Goal: Task Accomplishment & Management: Manage account settings

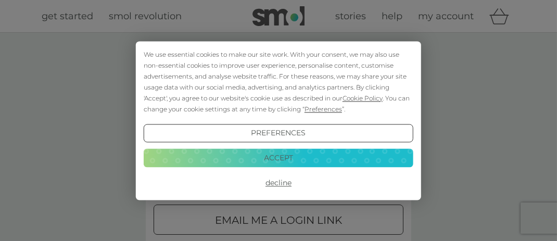
type input "winahoff@hotmail.com"
click at [281, 158] on button "Accept" at bounding box center [279, 158] width 270 height 19
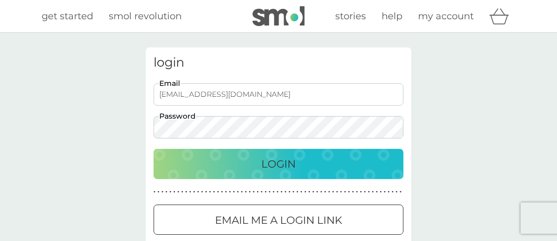
click at [279, 161] on p "Login" at bounding box center [278, 164] width 34 height 17
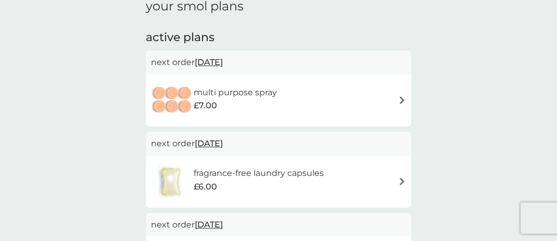
scroll to position [208, 0]
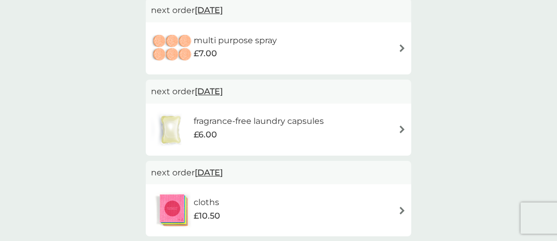
click at [401, 48] on img at bounding box center [402, 48] width 8 height 8
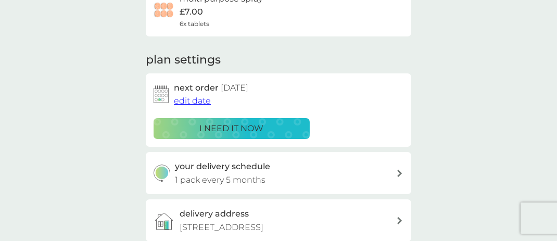
scroll to position [104, 0]
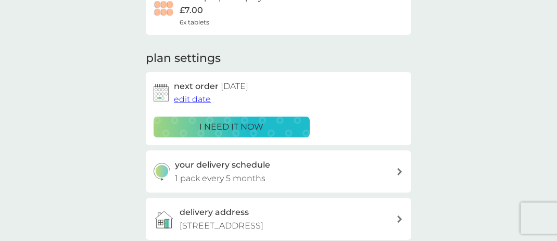
click at [193, 99] on span "edit date" at bounding box center [192, 99] width 37 height 10
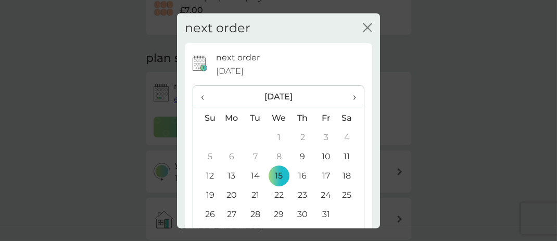
click at [347, 96] on span "›" at bounding box center [350, 97] width 10 height 22
click at [273, 214] on td "31" at bounding box center [279, 214] width 24 height 19
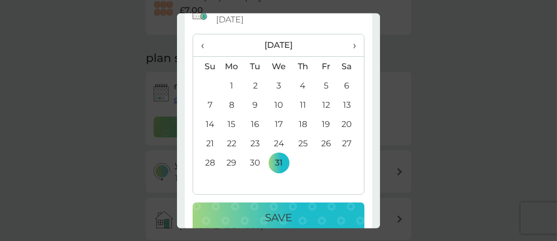
click at [265, 218] on p "Save" at bounding box center [278, 217] width 27 height 17
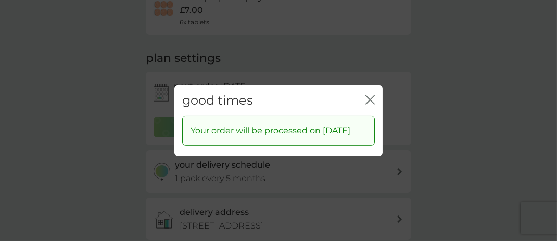
click at [369, 95] on icon "close" at bounding box center [369, 99] width 9 height 9
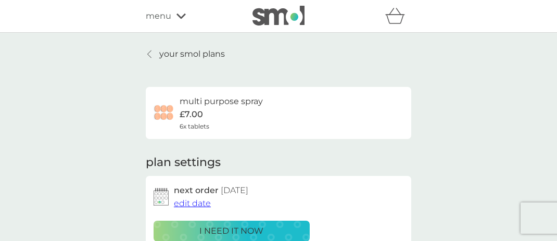
click at [150, 53] on icon at bounding box center [149, 54] width 4 height 8
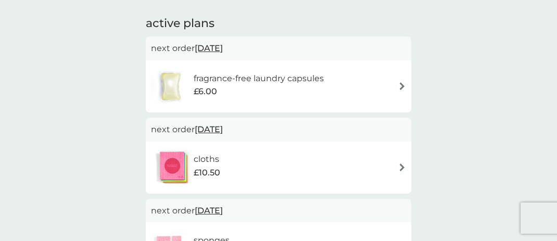
scroll to position [156, 0]
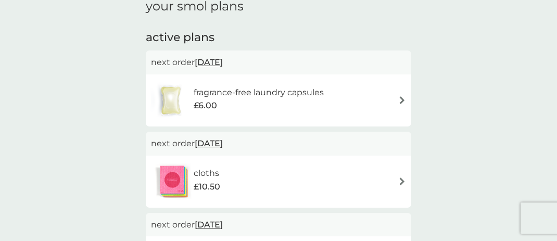
click at [310, 94] on h6 "fragrance-free laundry capsules" at bounding box center [259, 93] width 130 height 14
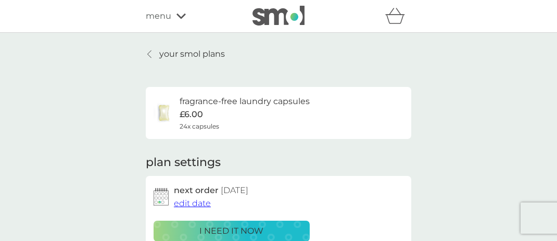
click at [179, 18] on icon at bounding box center [180, 16] width 9 height 5
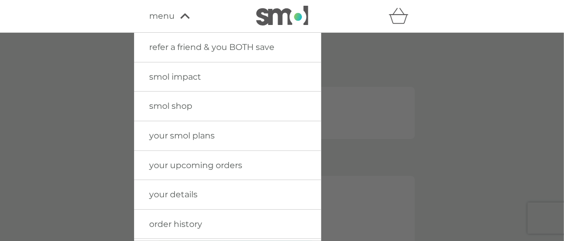
click at [176, 105] on span "smol shop" at bounding box center [171, 106] width 43 height 10
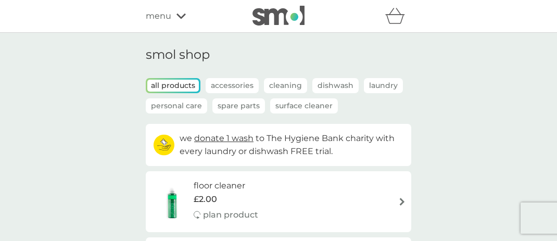
click at [223, 86] on p "Accessories" at bounding box center [232, 85] width 53 height 15
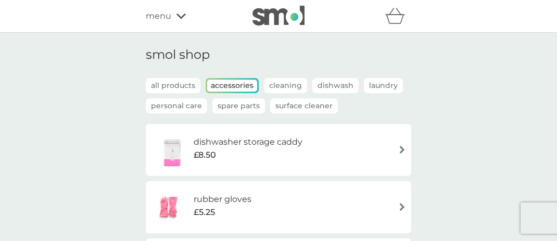
click at [223, 105] on p "Spare Parts" at bounding box center [238, 105] width 53 height 15
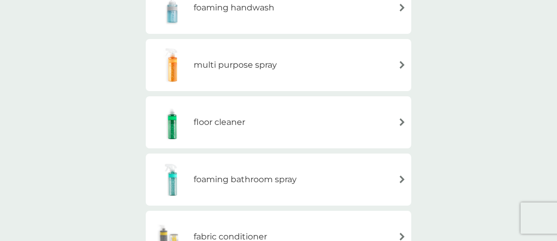
scroll to position [52, 0]
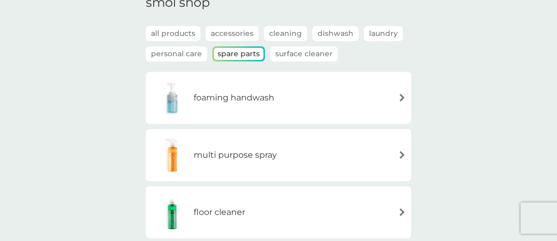
click at [399, 96] on img at bounding box center [402, 98] width 8 height 8
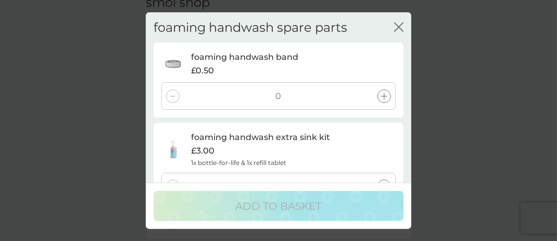
click at [399, 25] on icon "close" at bounding box center [398, 26] width 9 height 9
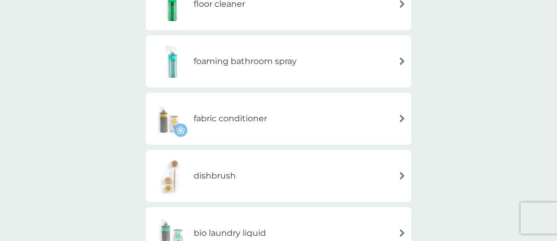
scroll to position [0, 0]
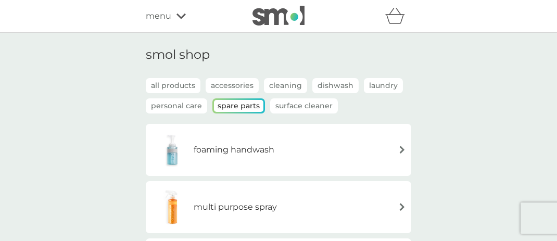
click at [155, 85] on p "all products" at bounding box center [173, 85] width 55 height 15
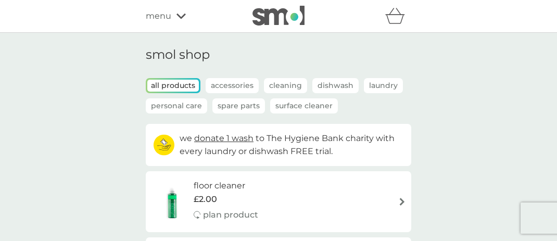
click at [179, 17] on icon at bounding box center [180, 16] width 9 height 5
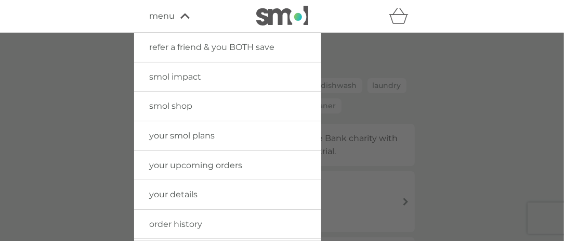
click at [197, 136] on span "your smol plans" at bounding box center [183, 136] width 66 height 10
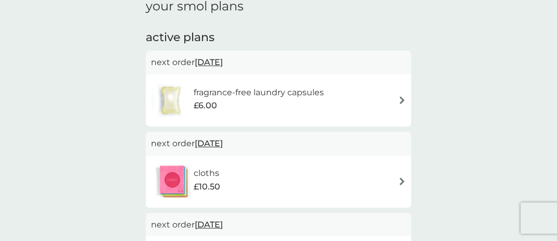
scroll to position [208, 0]
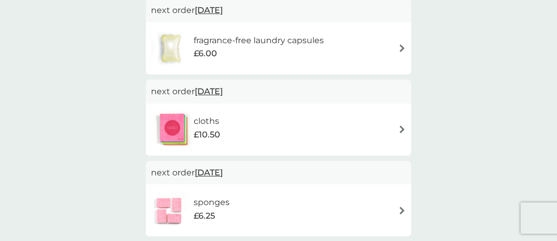
click at [402, 132] on img at bounding box center [402, 129] width 8 height 8
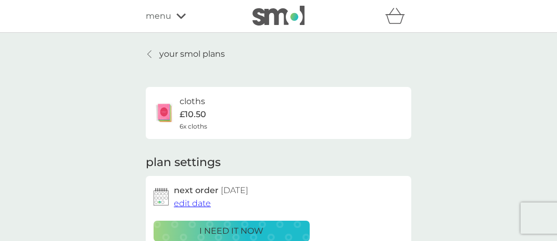
scroll to position [104, 0]
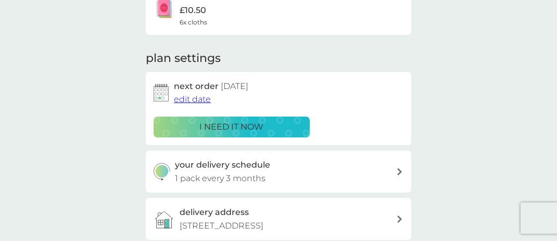
click at [191, 98] on span "edit date" at bounding box center [192, 99] width 37 height 10
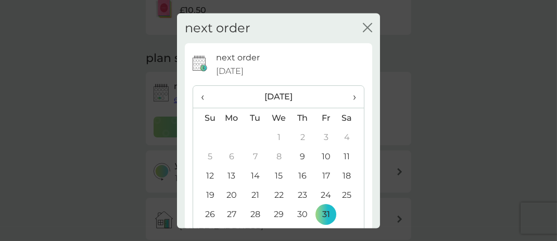
click at [346, 98] on span "›" at bounding box center [350, 97] width 10 height 22
click at [275, 212] on td "31" at bounding box center [279, 214] width 24 height 19
click at [363, 27] on icon "close" at bounding box center [367, 27] width 9 height 9
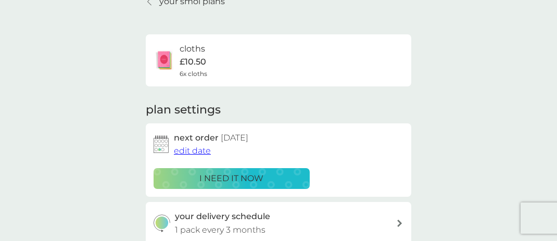
scroll to position [0, 0]
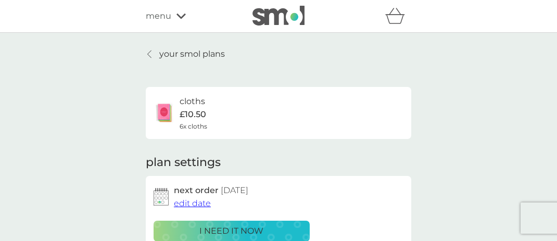
click at [196, 202] on span "edit date" at bounding box center [192, 203] width 37 height 10
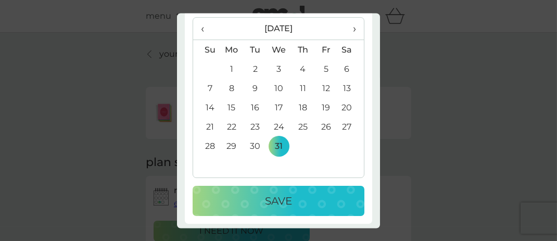
scroll to position [71, 0]
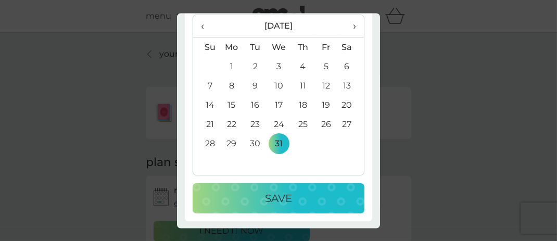
click at [300, 201] on div "Save" at bounding box center [278, 198] width 151 height 17
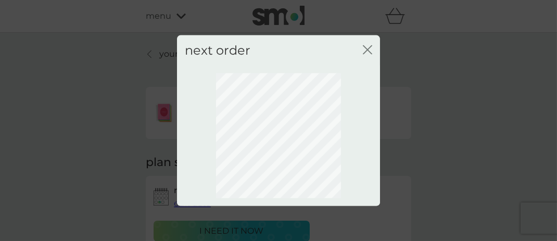
click at [368, 47] on icon "close" at bounding box center [367, 49] width 9 height 9
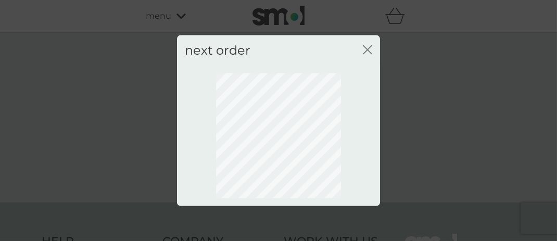
click at [367, 47] on icon "close" at bounding box center [367, 49] width 9 height 9
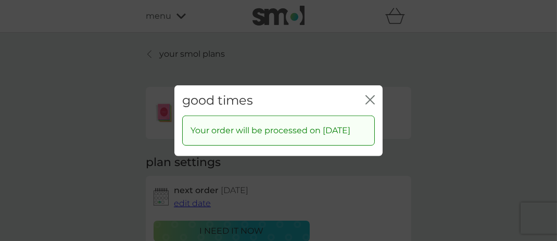
click at [367, 95] on icon "close" at bounding box center [369, 99] width 9 height 9
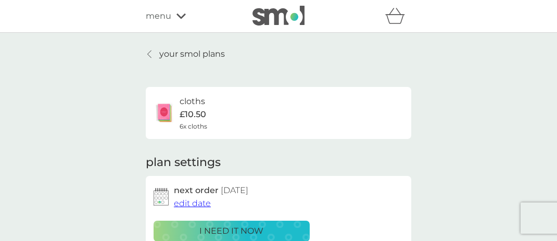
click at [197, 55] on p "your smol plans" at bounding box center [192, 54] width 66 height 14
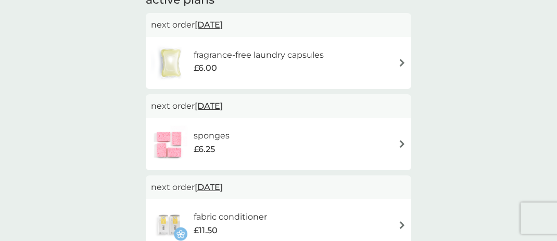
scroll to position [208, 0]
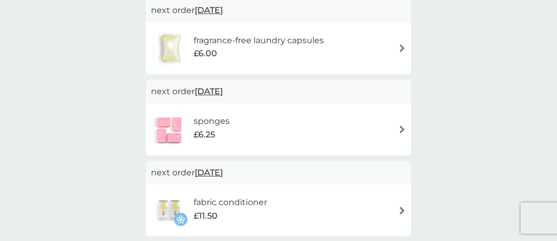
click at [214, 93] on span "[DATE]" at bounding box center [209, 91] width 28 height 20
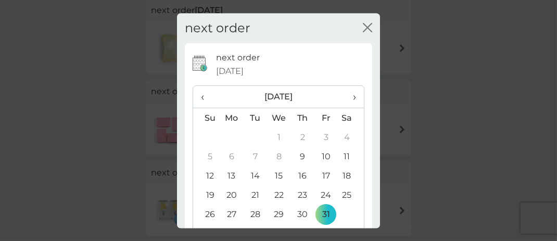
click at [350, 100] on th "›" at bounding box center [351, 97] width 26 height 22
click at [349, 100] on th "›" at bounding box center [351, 97] width 26 height 22
click at [274, 214] on td "31" at bounding box center [279, 214] width 24 height 19
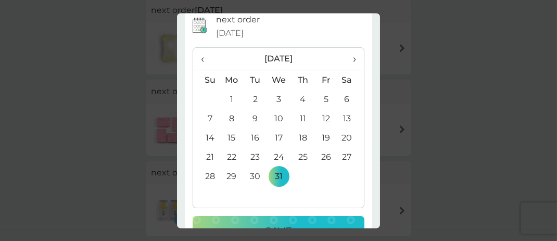
scroll to position [71, 0]
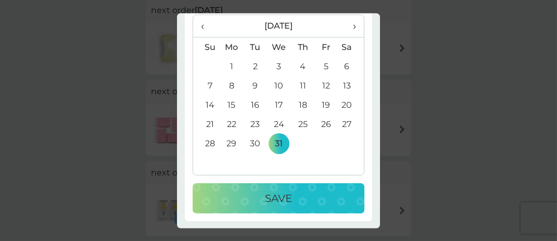
click at [302, 193] on div "Save" at bounding box center [278, 198] width 151 height 17
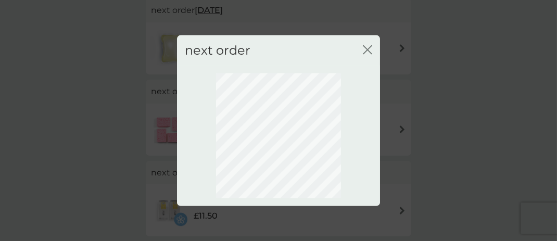
scroll to position [195, 0]
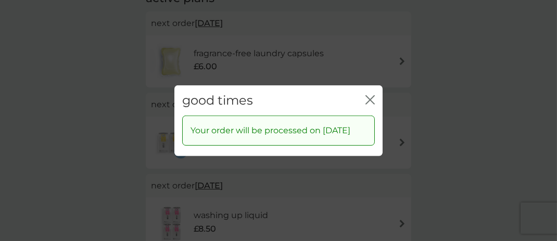
click at [368, 95] on icon "close" at bounding box center [369, 99] width 9 height 9
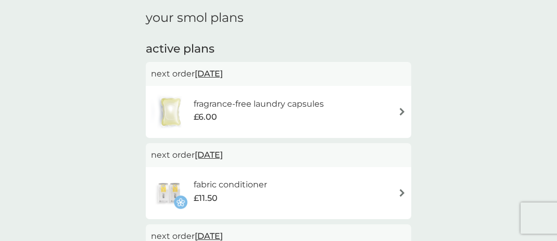
scroll to position [91, 0]
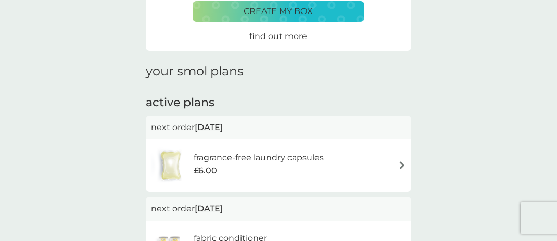
click at [295, 159] on h6 "fragrance-free laundry capsules" at bounding box center [259, 158] width 130 height 14
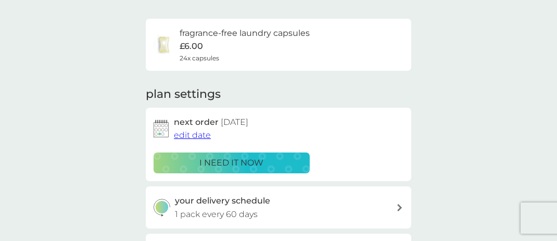
scroll to position [104, 0]
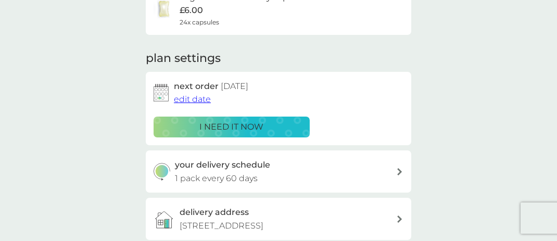
click at [238, 124] on p "i need it now" at bounding box center [232, 127] width 64 height 14
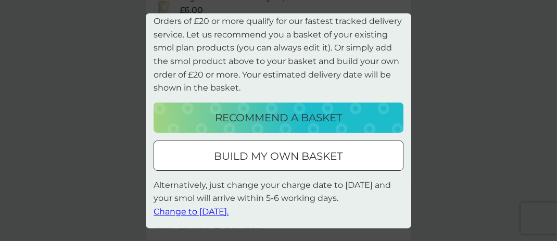
scroll to position [0, 0]
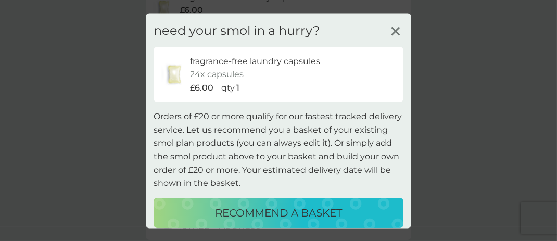
click at [388, 28] on icon at bounding box center [396, 31] width 16 height 16
